Goal: Find specific page/section: Find specific page/section

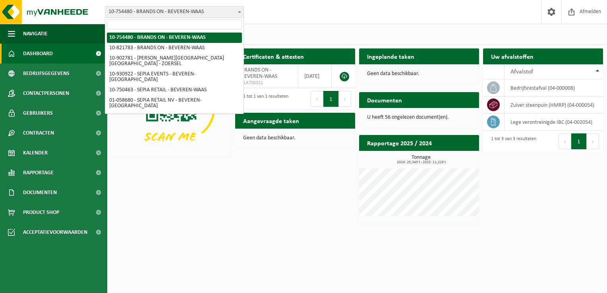
click at [205, 12] on span "10-754480 - BRANDS ON - BEVEREN-WAAS" at bounding box center [174, 11] width 138 height 11
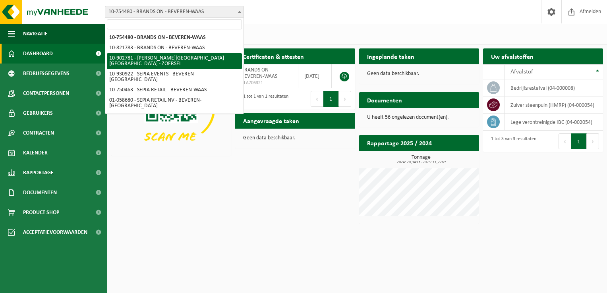
select select "120983"
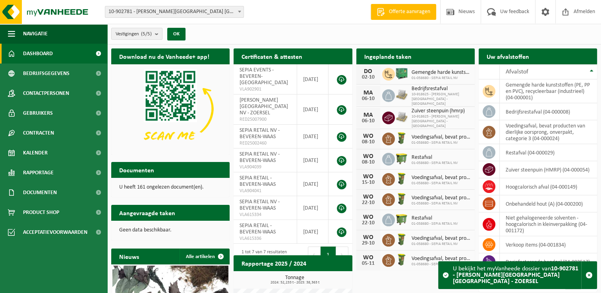
click at [151, 173] on h2 "Documenten" at bounding box center [136, 169] width 51 height 15
click at [145, 186] on p "U heeft 161 ongelezen document(en)." at bounding box center [170, 188] width 103 height 6
click at [133, 189] on p "U heeft 161 ongelezen document(en)." at bounding box center [170, 188] width 103 height 6
drag, startPoint x: 128, startPoint y: 189, endPoint x: 165, endPoint y: 188, distance: 36.6
click at [130, 189] on p "U heeft 161 ongelezen document(en)." at bounding box center [170, 188] width 103 height 6
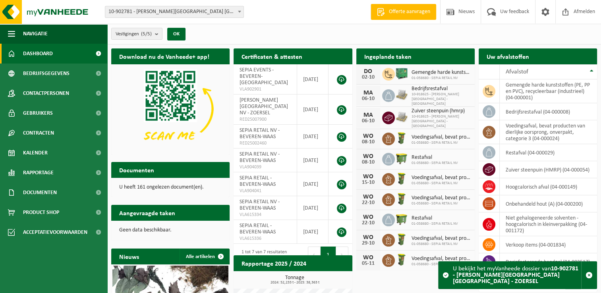
click at [165, 188] on p "U heeft 161 ongelezen document(en)." at bounding box center [170, 188] width 103 height 6
click at [181, 189] on p "U heeft 161 ongelezen document(en)." at bounding box center [170, 188] width 103 height 6
drag, startPoint x: 181, startPoint y: 189, endPoint x: 187, endPoint y: 189, distance: 5.6
click at [187, 189] on p "U heeft 161 ongelezen document(en)." at bounding box center [170, 188] width 103 height 6
click at [50, 199] on span "Documenten" at bounding box center [40, 193] width 34 height 20
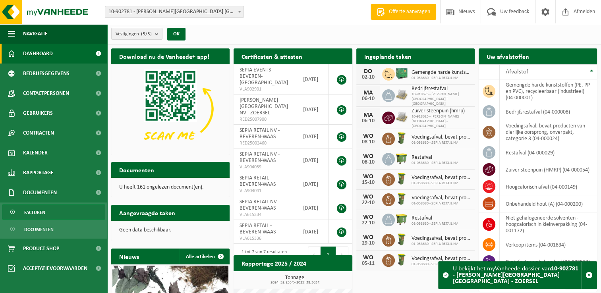
click at [46, 211] on link "Facturen" at bounding box center [53, 212] width 103 height 15
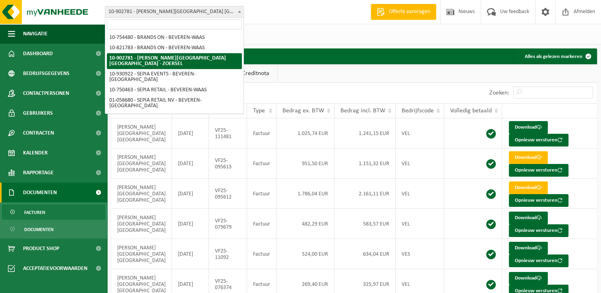
click at [195, 8] on span "10-902781 - [PERSON_NAME][GEOGRAPHIC_DATA] [GEOGRAPHIC_DATA] - ZOERSEL" at bounding box center [174, 11] width 138 height 11
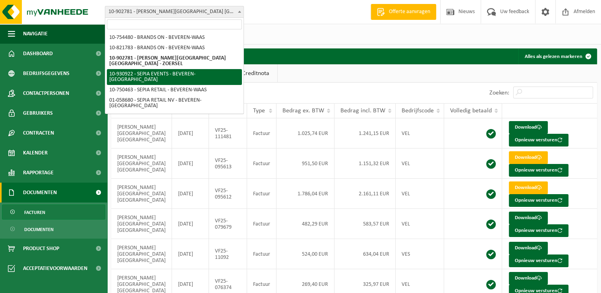
select select "134506"
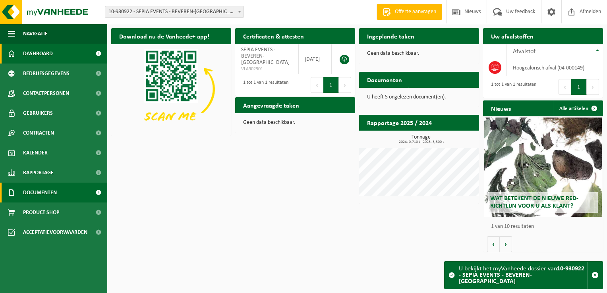
click at [45, 194] on span "Documenten" at bounding box center [40, 193] width 34 height 20
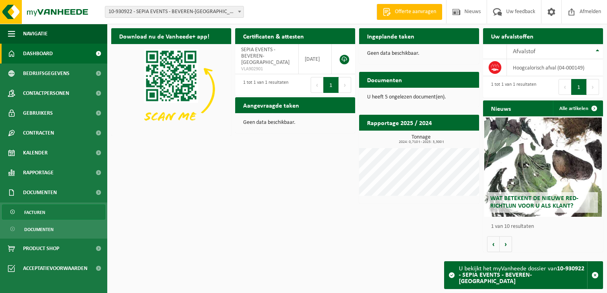
click at [32, 211] on span "Facturen" at bounding box center [34, 212] width 21 height 15
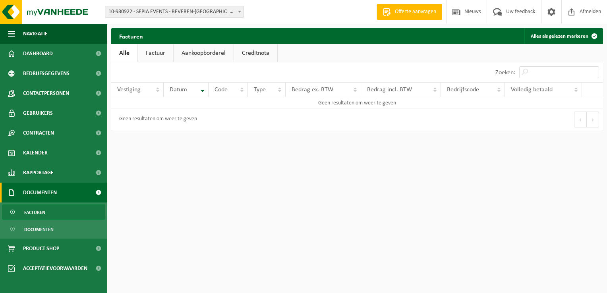
click at [195, 12] on span "10-930922 - SEPIA EVENTS - BEVEREN-[GEOGRAPHIC_DATA]" at bounding box center [174, 11] width 138 height 11
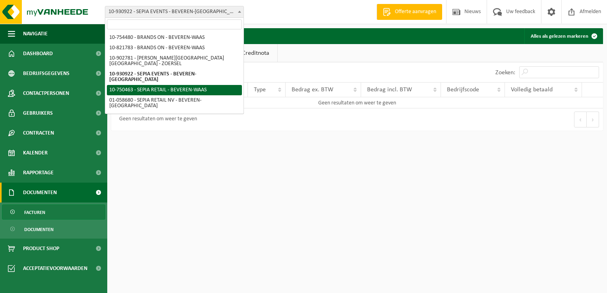
select select "10353"
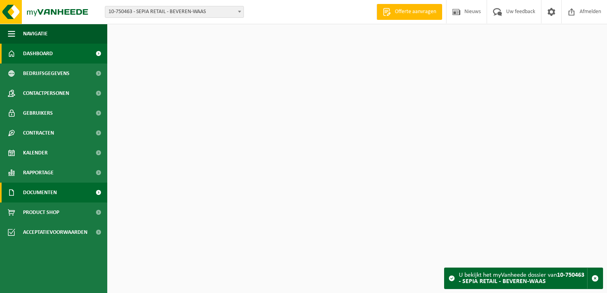
click at [47, 193] on span "Documenten" at bounding box center [40, 193] width 34 height 20
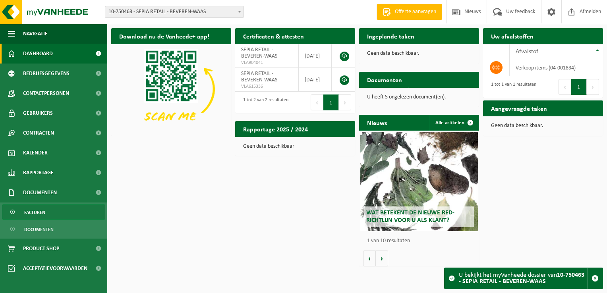
click at [43, 209] on span "Facturen" at bounding box center [34, 212] width 21 height 15
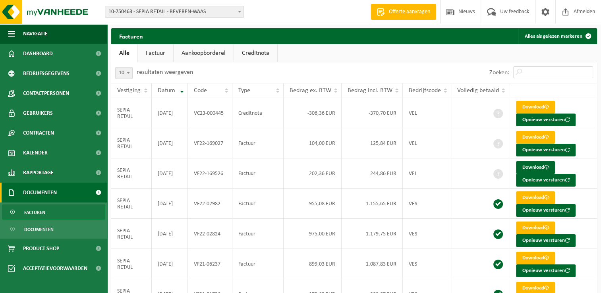
click at [172, 10] on span "10-750463 - SEPIA RETAIL - BEVEREN-WAAS" at bounding box center [174, 11] width 138 height 11
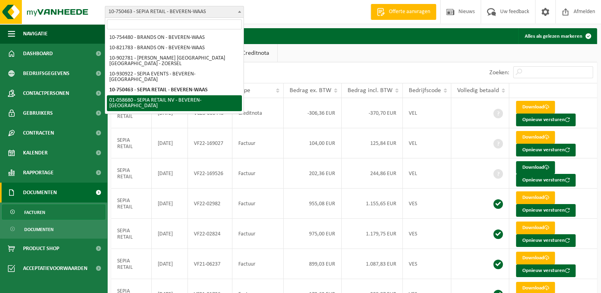
select select "10344"
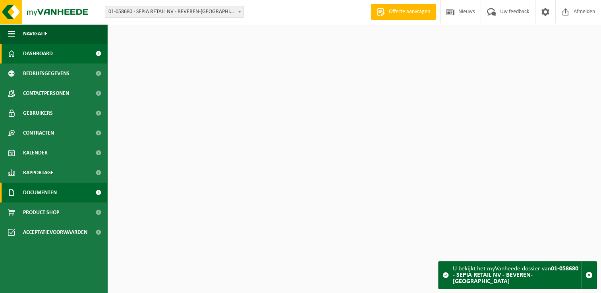
click at [36, 191] on span "Documenten" at bounding box center [40, 193] width 34 height 20
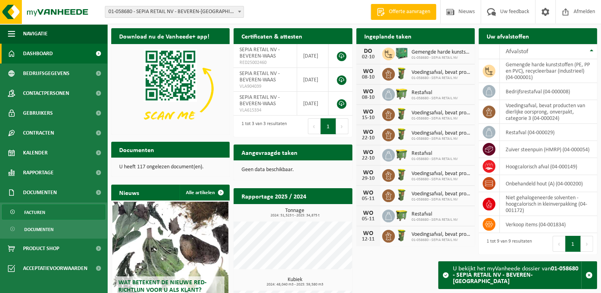
click at [35, 217] on span "Facturen" at bounding box center [34, 212] width 21 height 15
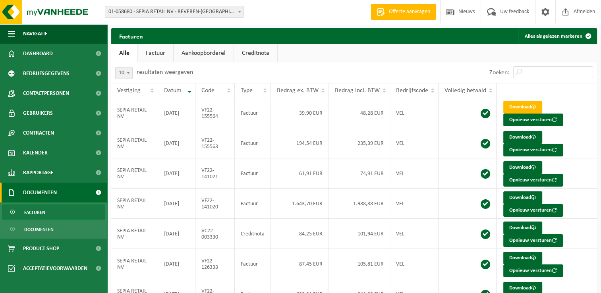
click at [206, 10] on span "01-058680 - SEPIA RETAIL NV - BEVEREN-[GEOGRAPHIC_DATA]" at bounding box center [174, 11] width 138 height 11
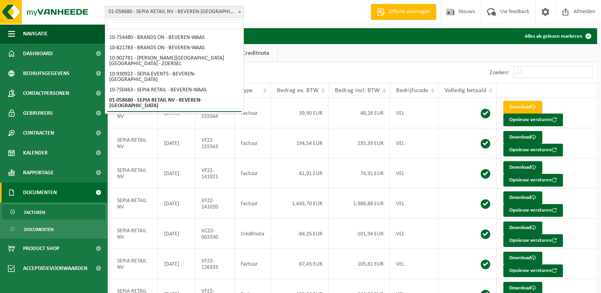
select select "128637"
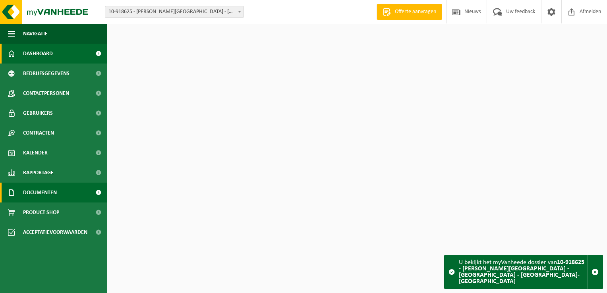
click at [46, 193] on span "Documenten" at bounding box center [40, 193] width 34 height 20
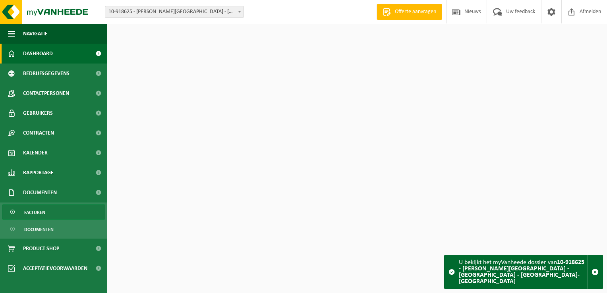
click at [39, 213] on span "Facturen" at bounding box center [34, 212] width 21 height 15
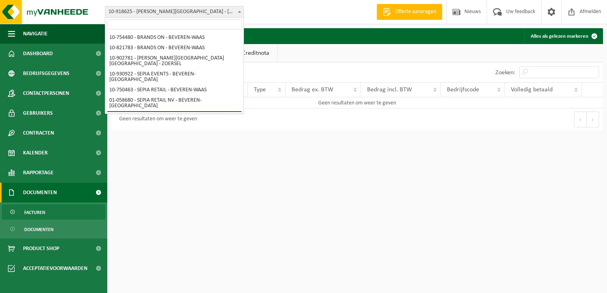
click at [203, 11] on span "10-918625 - [PERSON_NAME][GEOGRAPHIC_DATA] - [GEOGRAPHIC_DATA] - [GEOGRAPHIC_DA…" at bounding box center [174, 11] width 138 height 11
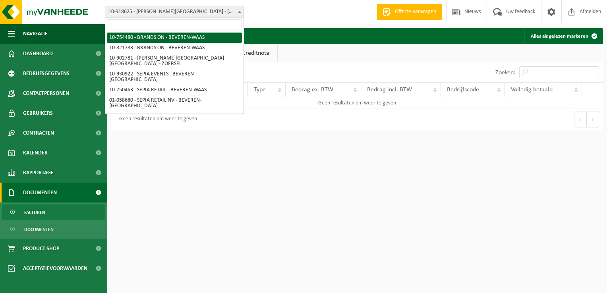
select select "10354"
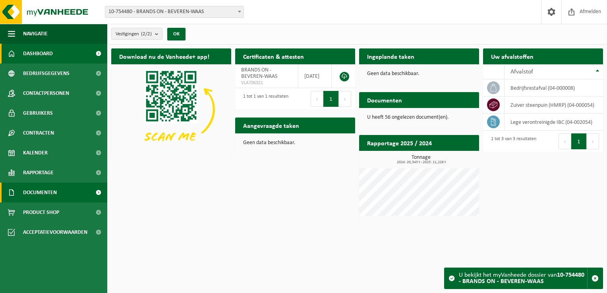
click at [41, 195] on span "Documenten" at bounding box center [40, 193] width 34 height 20
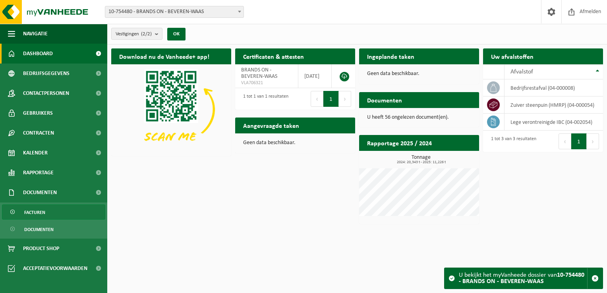
click at [37, 214] on span "Facturen" at bounding box center [34, 212] width 21 height 15
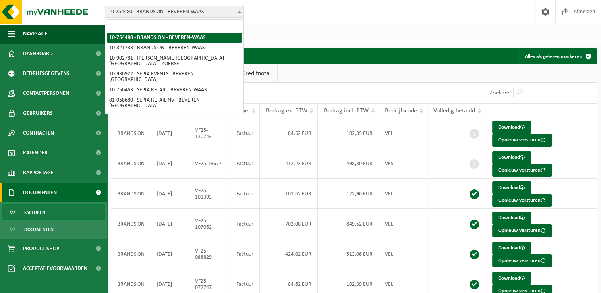
click at [193, 12] on span "10-754480 - BRANDS ON - BEVEREN-WAAS" at bounding box center [174, 11] width 138 height 11
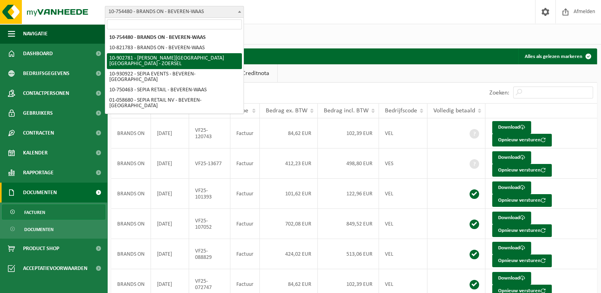
select select "120983"
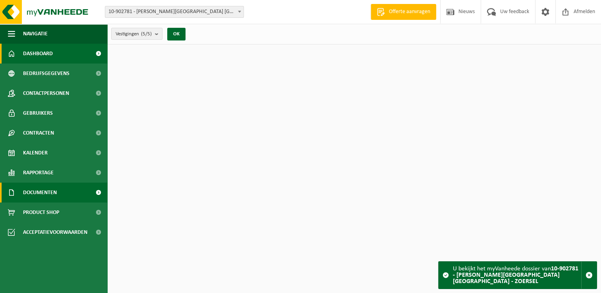
click at [33, 195] on span "Documenten" at bounding box center [40, 193] width 34 height 20
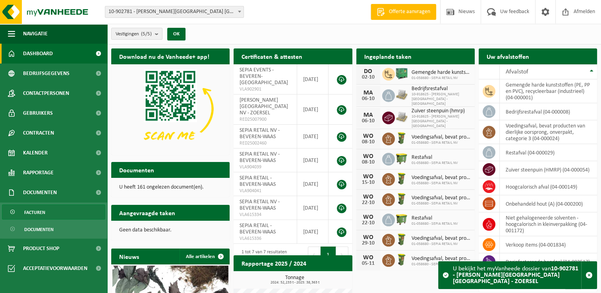
click at [33, 212] on span "Facturen" at bounding box center [34, 212] width 21 height 15
